Goal: Find specific page/section: Find specific page/section

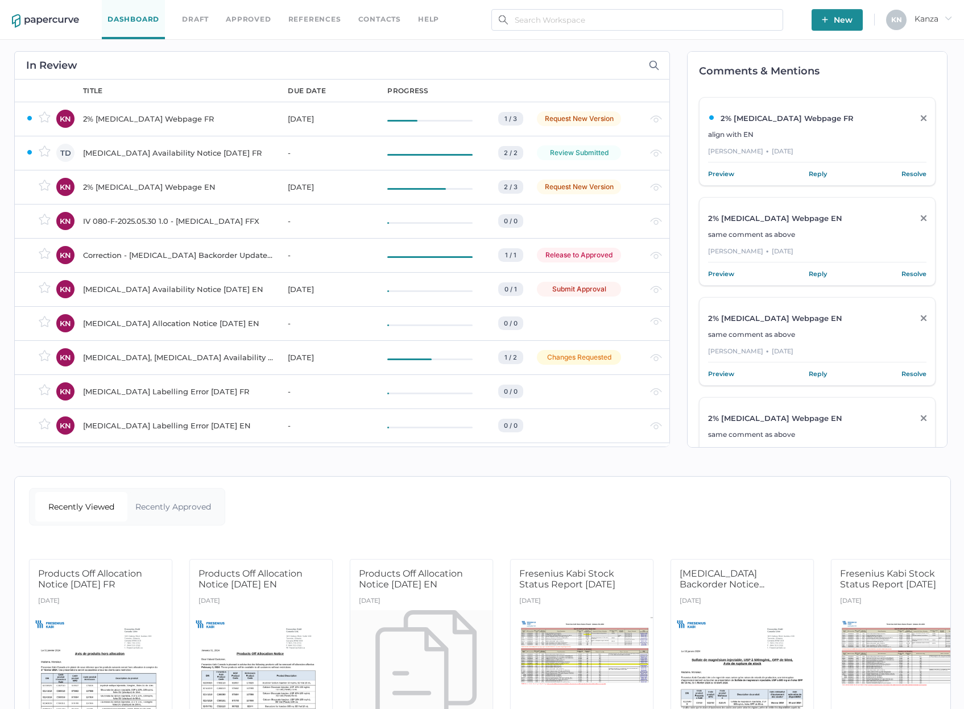
click at [379, 19] on link "Contacts" at bounding box center [379, 19] width 43 height 13
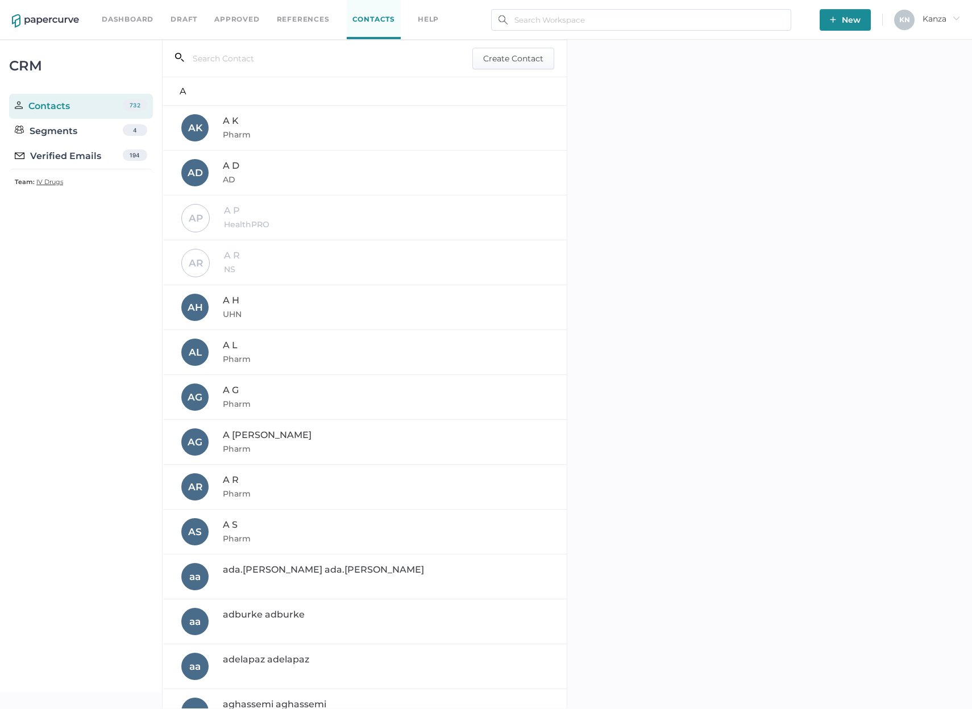
click at [100, 159] on div "Verified Emails 194" at bounding box center [81, 156] width 144 height 25
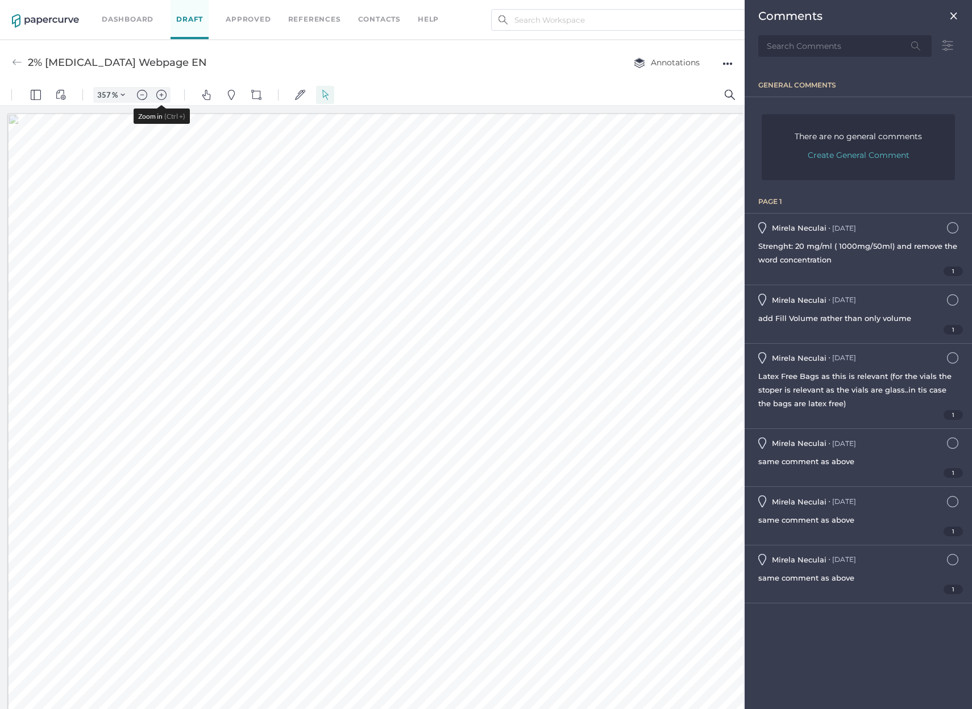
scroll to position [398, 0]
